Goal: Use online tool/utility: Utilize a website feature to perform a specific function

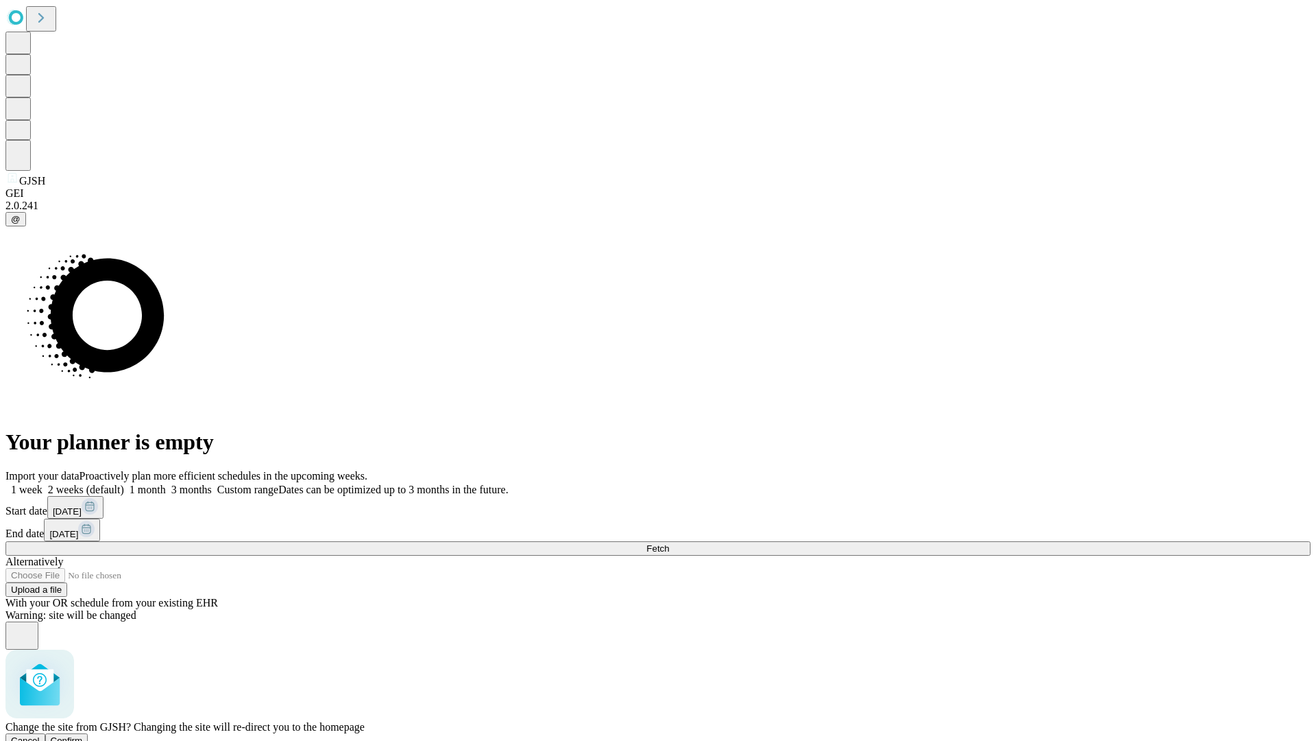
click at [83, 735] on span "Confirm" at bounding box center [67, 740] width 32 height 10
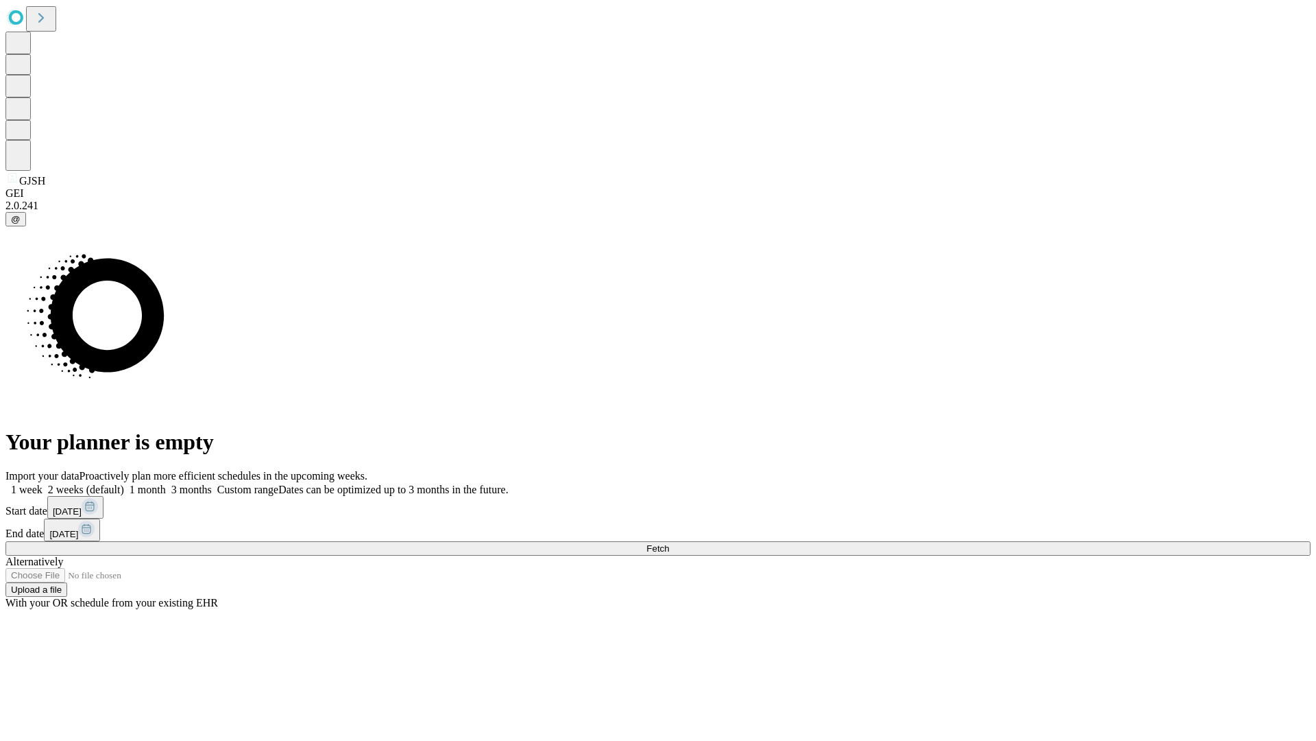
click at [124, 483] on label "2 weeks (default)" at bounding box center [84, 489] width 82 height 12
click at [669, 543] on span "Fetch" at bounding box center [658, 548] width 23 height 10
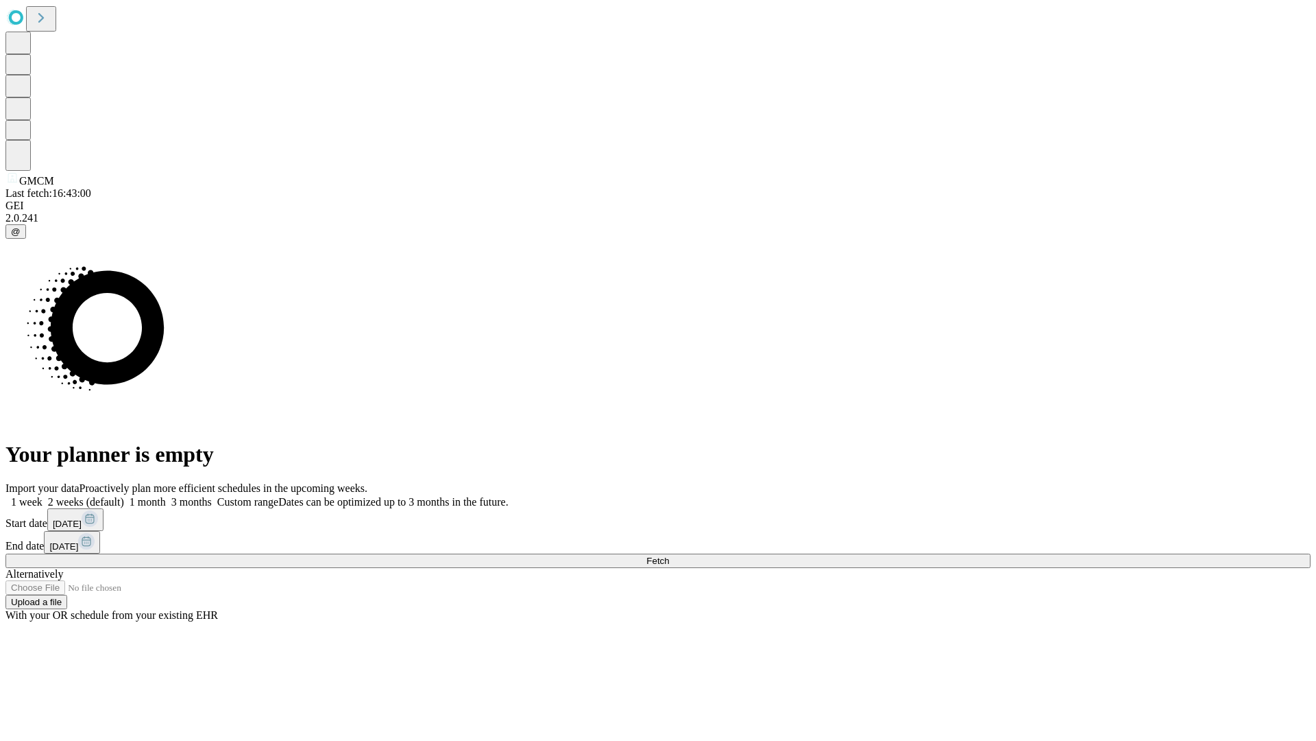
click at [124, 496] on label "2 weeks (default)" at bounding box center [84, 502] width 82 height 12
click at [669, 555] on span "Fetch" at bounding box center [658, 560] width 23 height 10
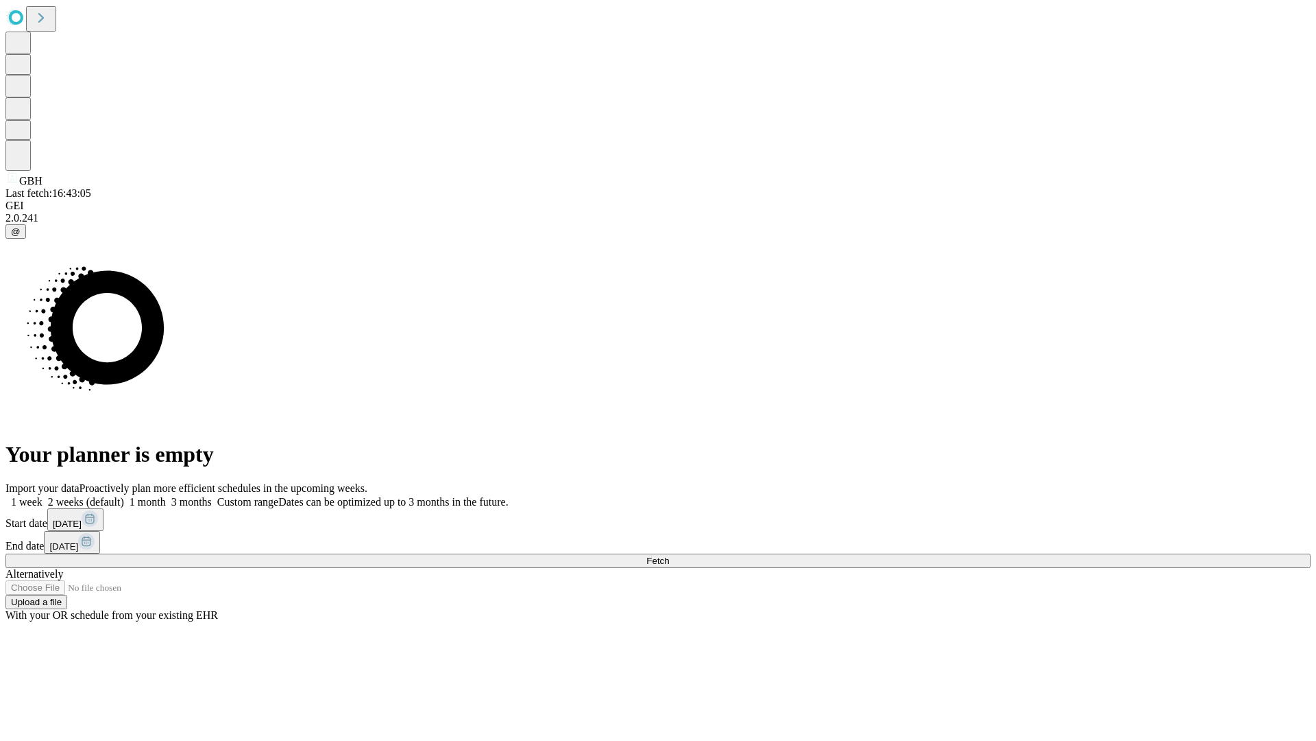
click at [124, 496] on label "2 weeks (default)" at bounding box center [84, 502] width 82 height 12
click at [669, 555] on span "Fetch" at bounding box center [658, 560] width 23 height 10
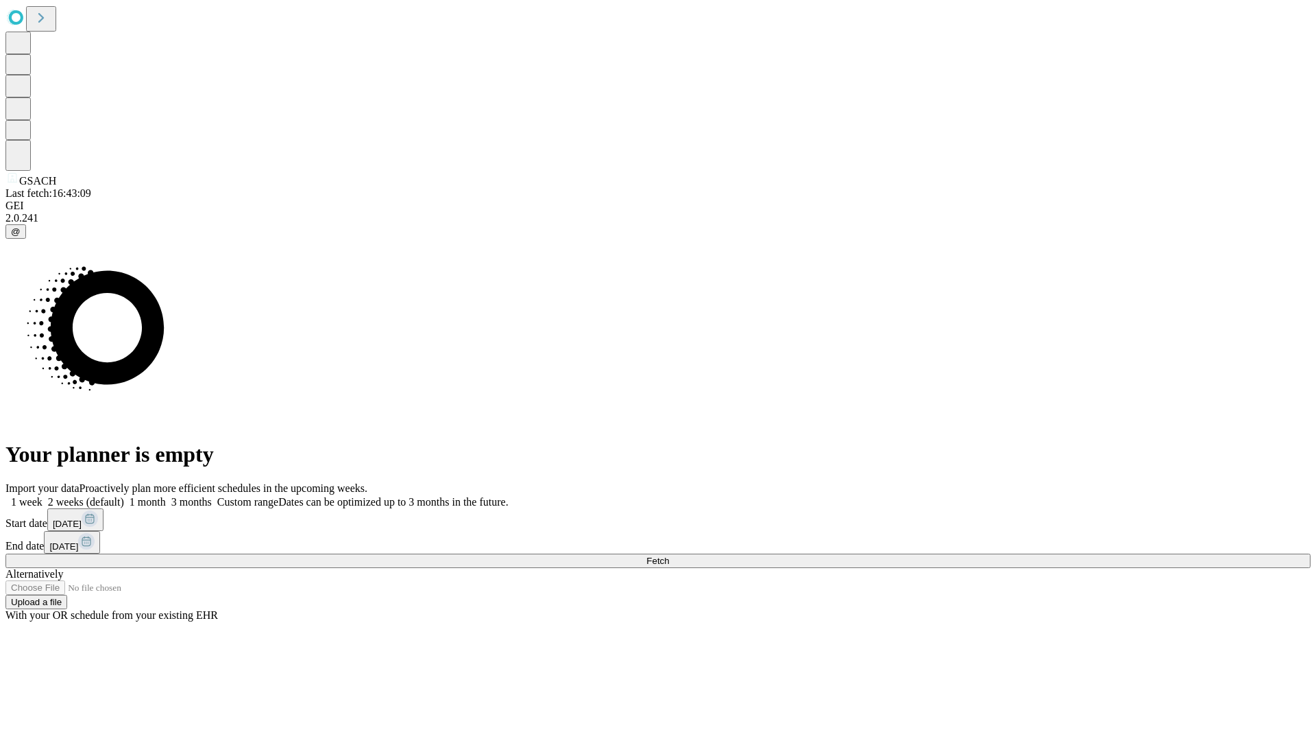
click at [124, 496] on label "2 weeks (default)" at bounding box center [84, 502] width 82 height 12
click at [669, 555] on span "Fetch" at bounding box center [658, 560] width 23 height 10
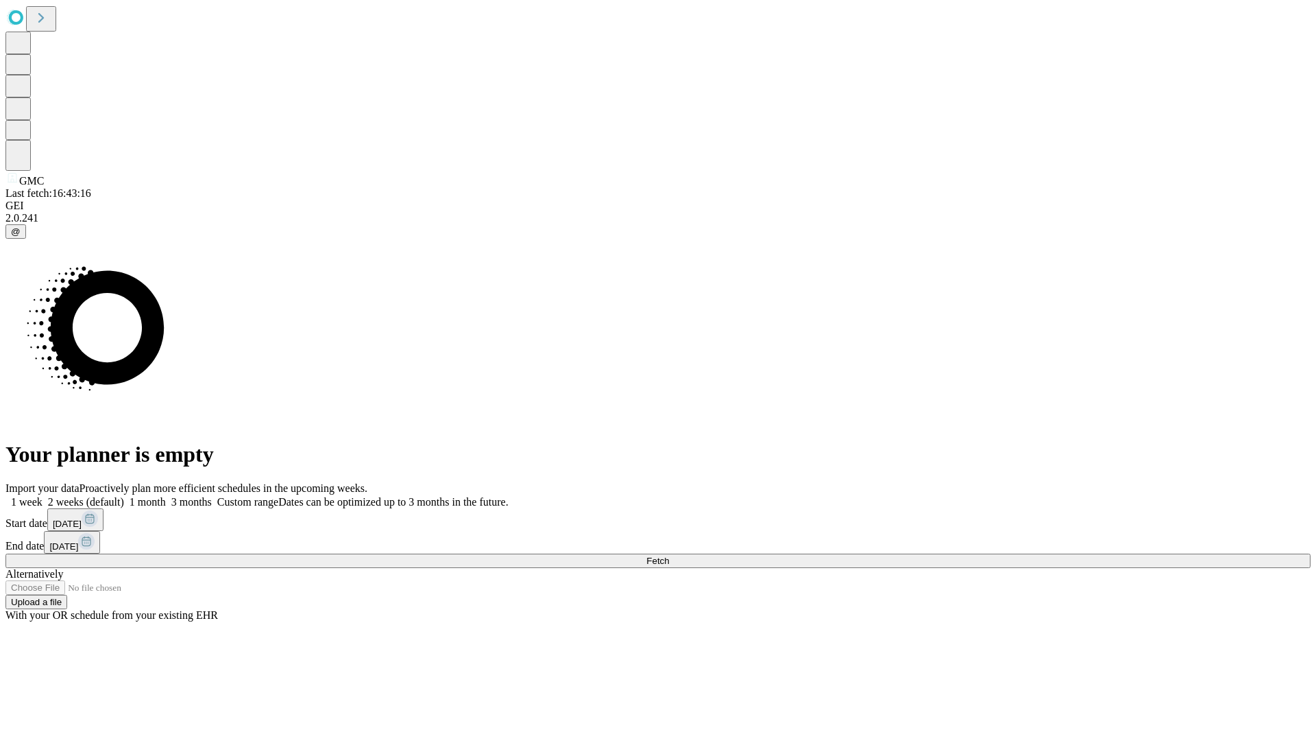
click at [124, 496] on label "2 weeks (default)" at bounding box center [84, 502] width 82 height 12
click at [669, 555] on span "Fetch" at bounding box center [658, 560] width 23 height 10
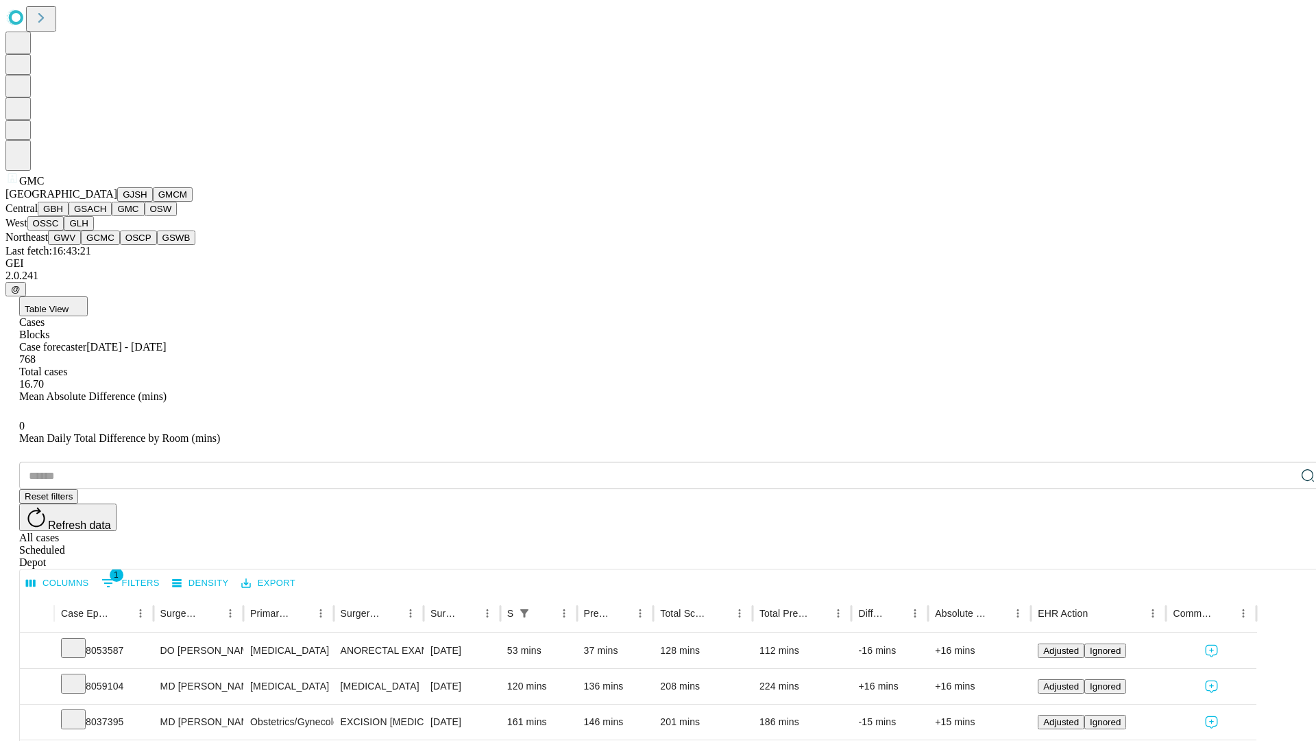
click at [145, 216] on button "OSW" at bounding box center [161, 209] width 33 height 14
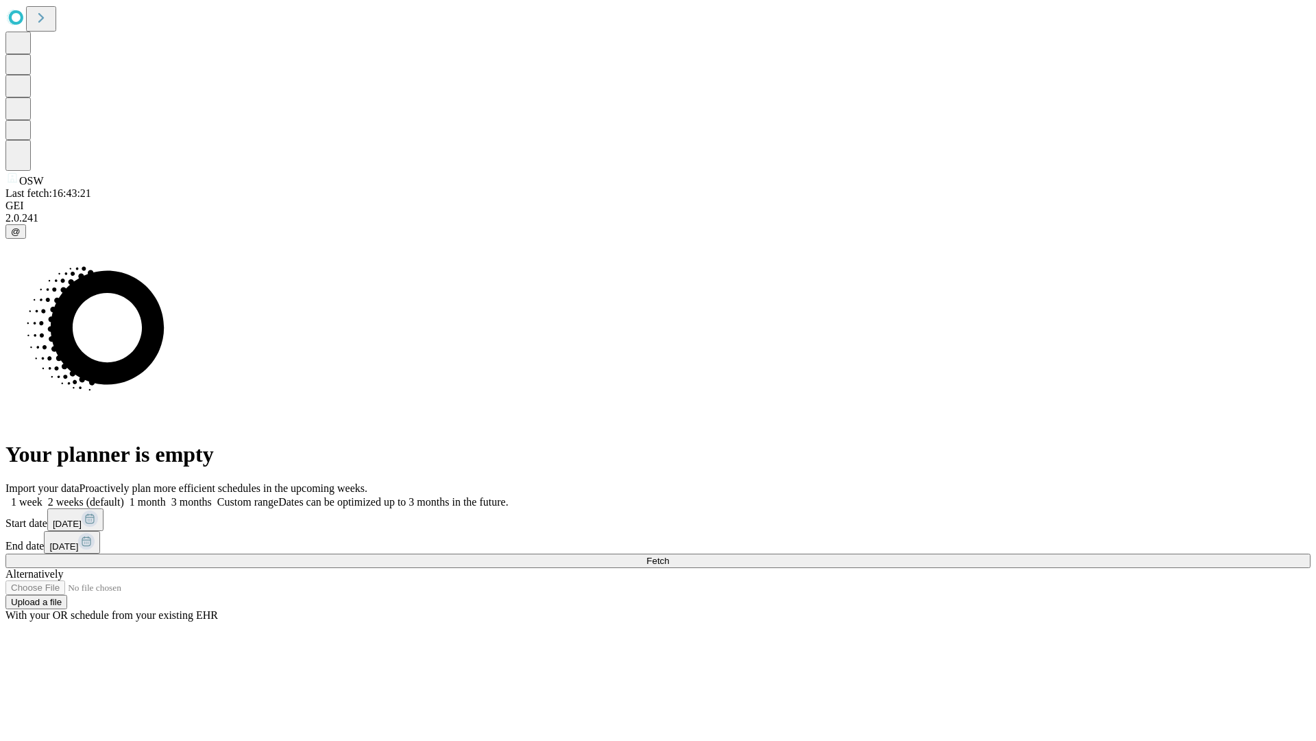
click at [124, 496] on label "2 weeks (default)" at bounding box center [84, 502] width 82 height 12
click at [669, 555] on span "Fetch" at bounding box center [658, 560] width 23 height 10
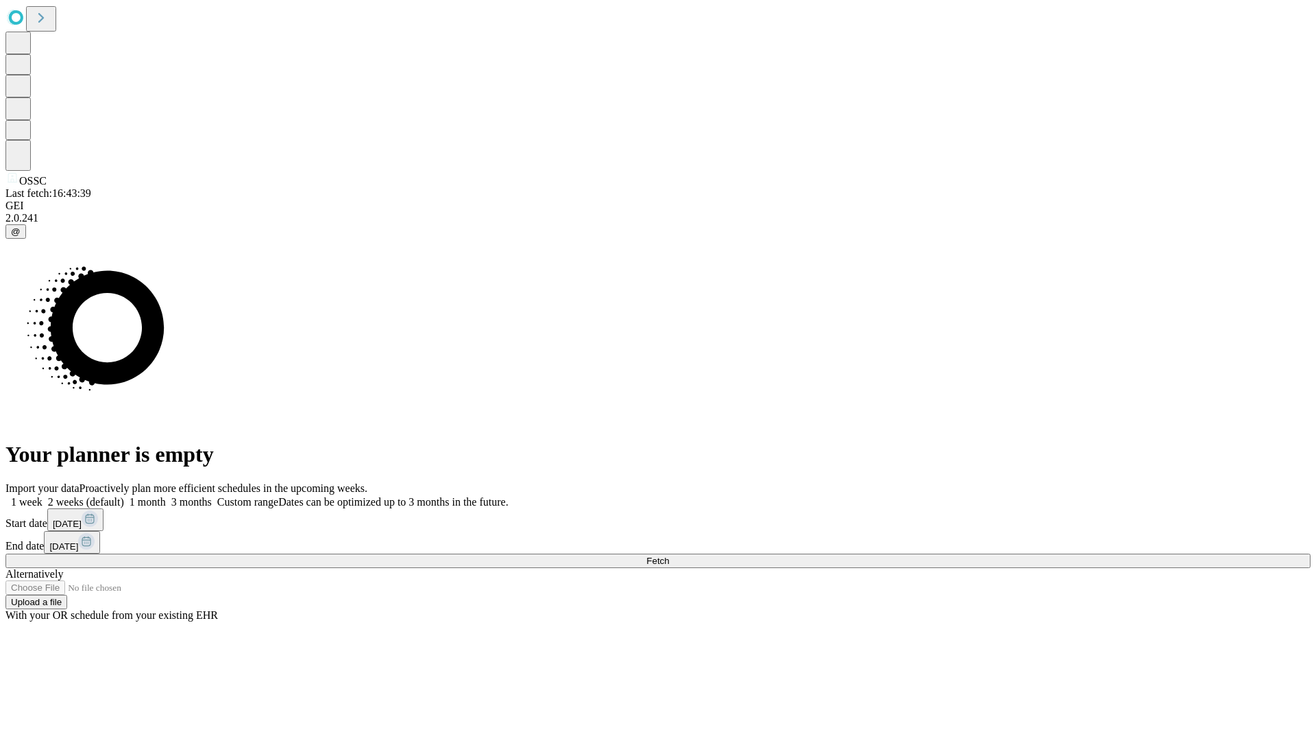
click at [124, 496] on label "2 weeks (default)" at bounding box center [84, 502] width 82 height 12
click at [669, 555] on span "Fetch" at bounding box center [658, 560] width 23 height 10
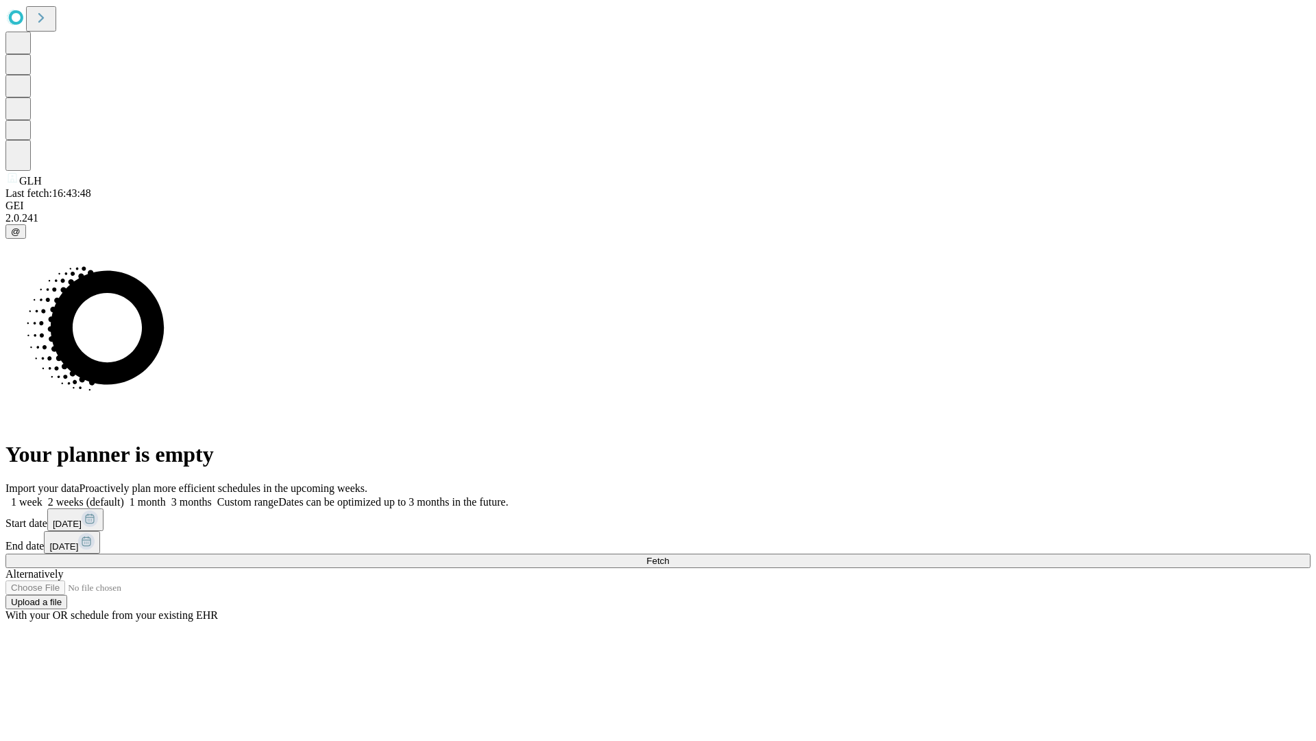
click at [124, 496] on label "2 weeks (default)" at bounding box center [84, 502] width 82 height 12
click at [669, 555] on span "Fetch" at bounding box center [658, 560] width 23 height 10
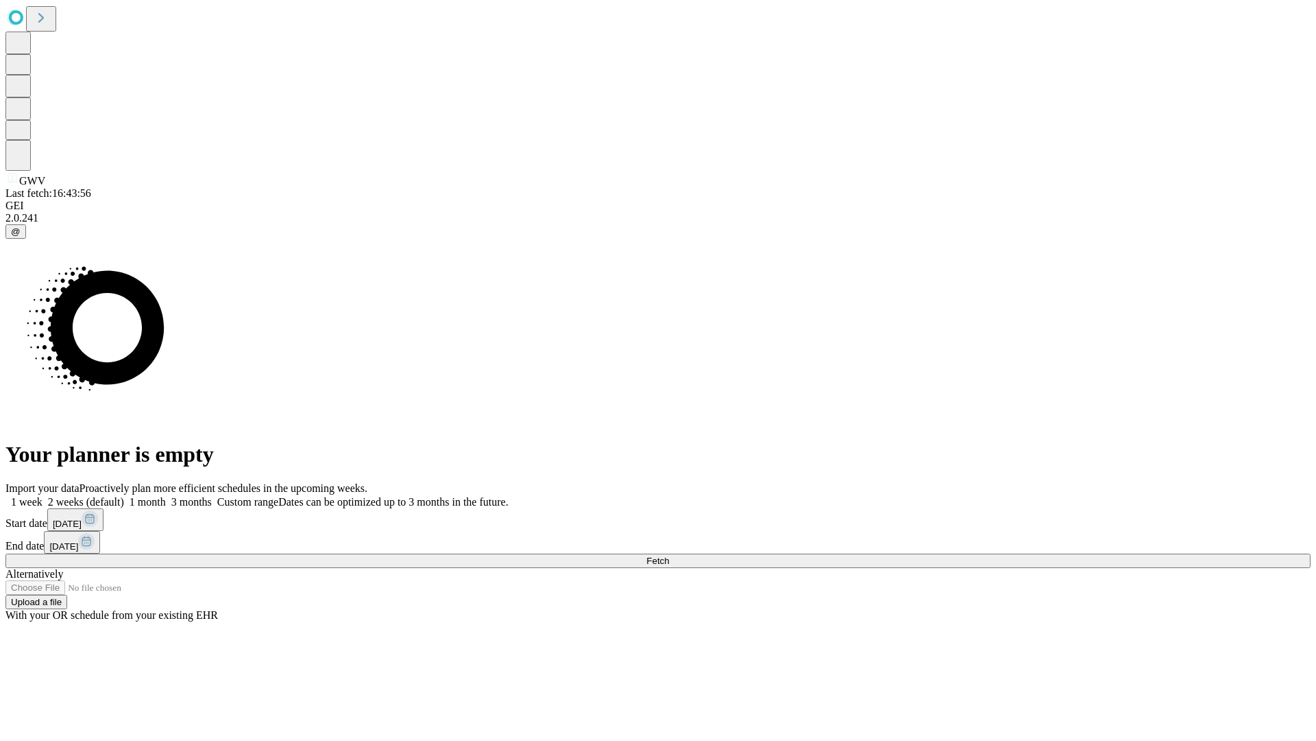
click at [124, 496] on label "2 weeks (default)" at bounding box center [84, 502] width 82 height 12
click at [669, 555] on span "Fetch" at bounding box center [658, 560] width 23 height 10
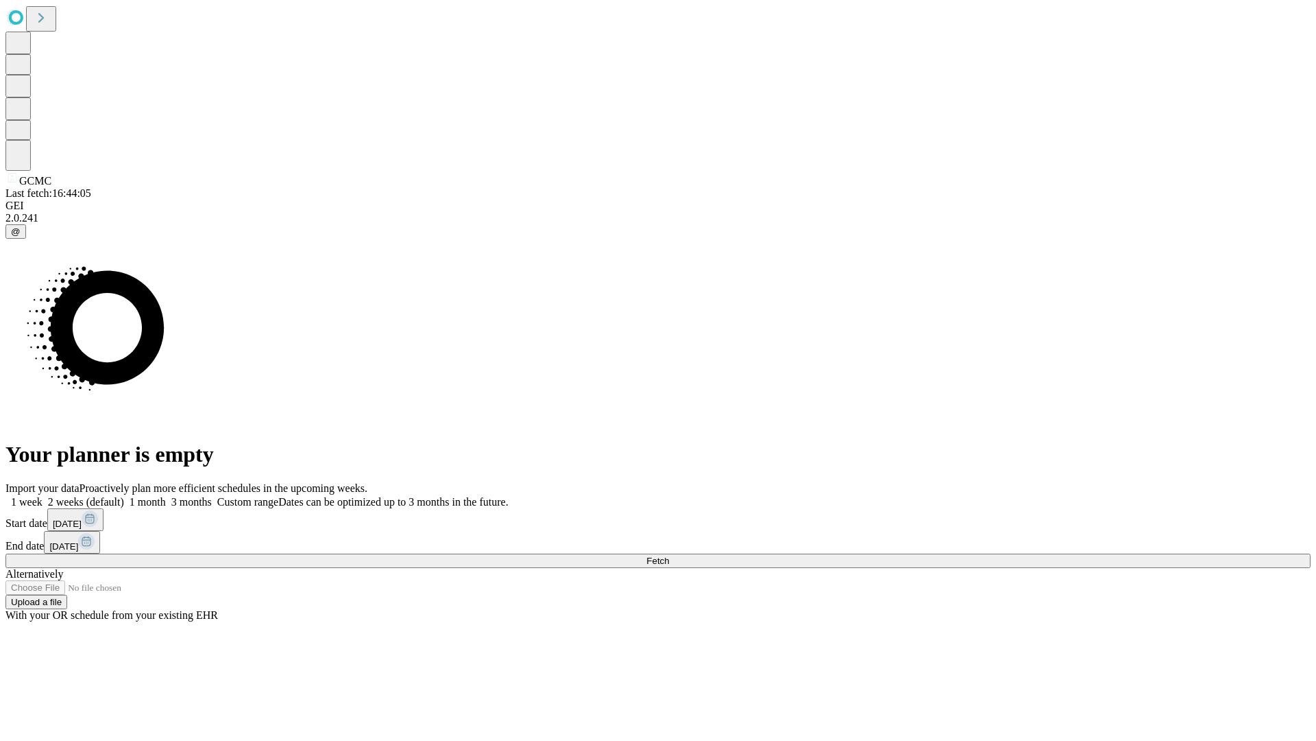
click at [124, 496] on label "2 weeks (default)" at bounding box center [84, 502] width 82 height 12
click at [669, 555] on span "Fetch" at bounding box center [658, 560] width 23 height 10
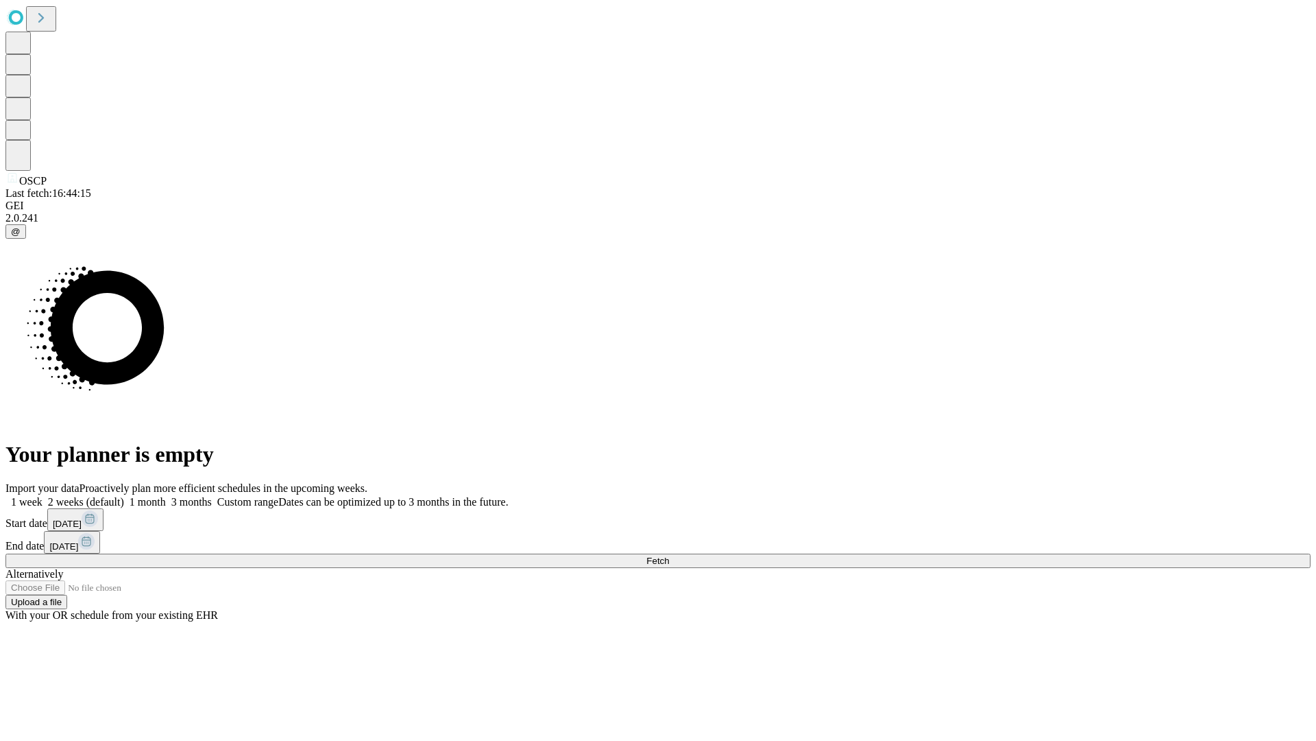
click at [124, 496] on label "2 weeks (default)" at bounding box center [84, 502] width 82 height 12
click at [669, 555] on span "Fetch" at bounding box center [658, 560] width 23 height 10
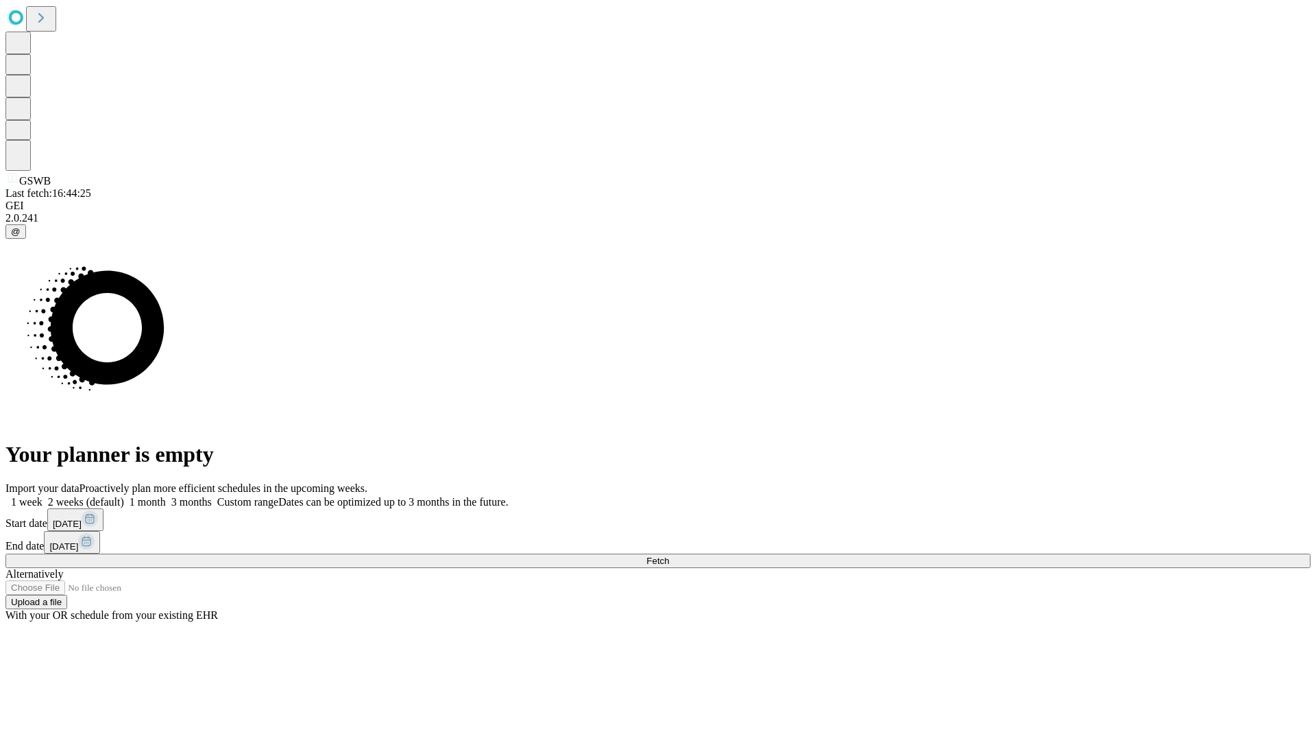
click at [124, 496] on label "2 weeks (default)" at bounding box center [84, 502] width 82 height 12
click at [669, 555] on span "Fetch" at bounding box center [658, 560] width 23 height 10
